Goal: Task Accomplishment & Management: Manage account settings

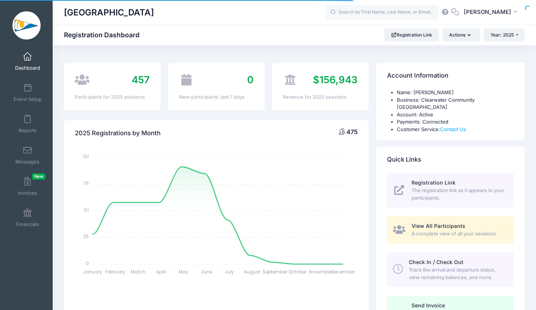
select select
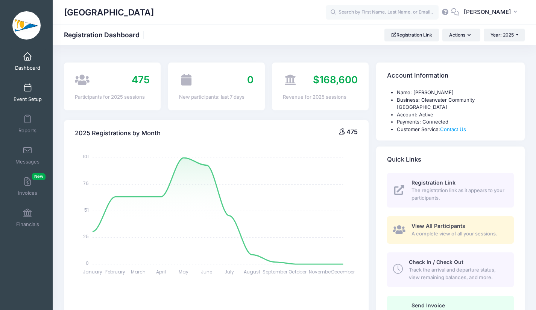
click at [27, 95] on link "Event Setup" at bounding box center [28, 92] width 36 height 26
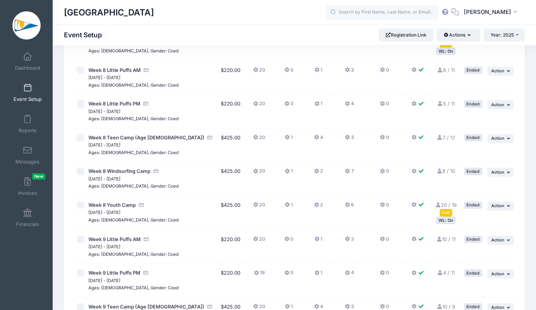
scroll to position [1654, 0]
